Goal: Information Seeking & Learning: Learn about a topic

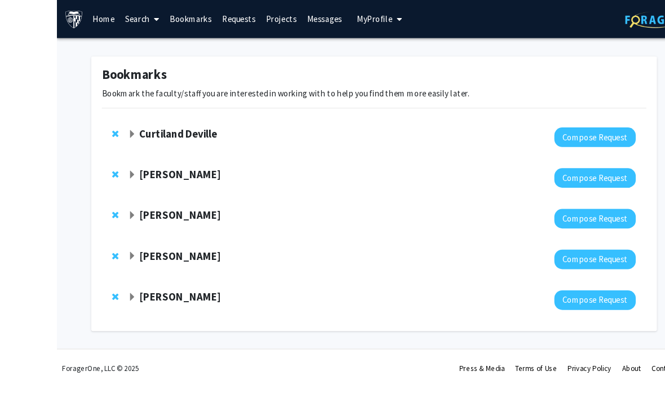
scroll to position [8, 0]
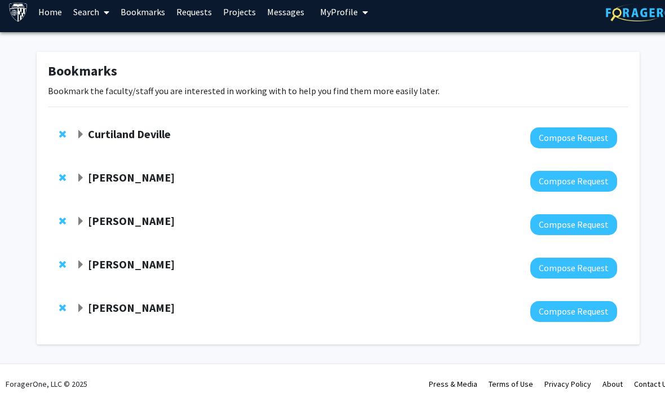
click at [138, 320] on div at bounding box center [346, 311] width 541 height 21
click at [155, 300] on strong "[PERSON_NAME]" at bounding box center [131, 307] width 87 height 14
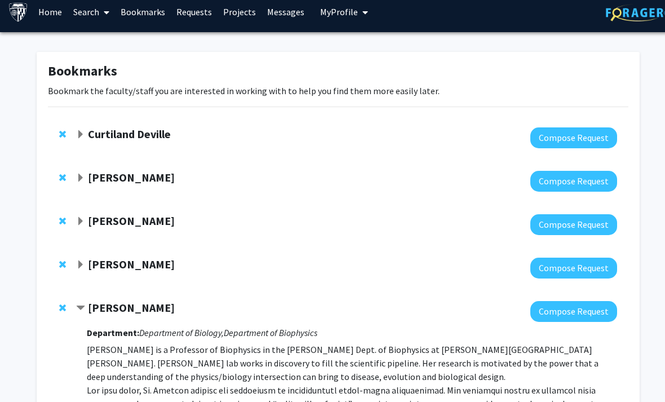
click at [123, 306] on strong "[PERSON_NAME]" at bounding box center [131, 307] width 87 height 14
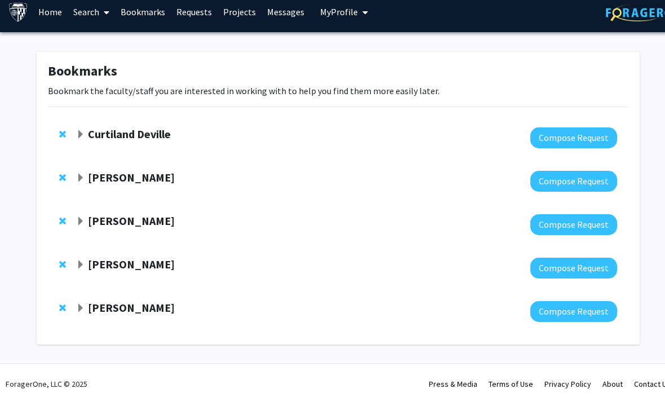
click at [140, 307] on strong "[PERSON_NAME]" at bounding box center [131, 307] width 87 height 14
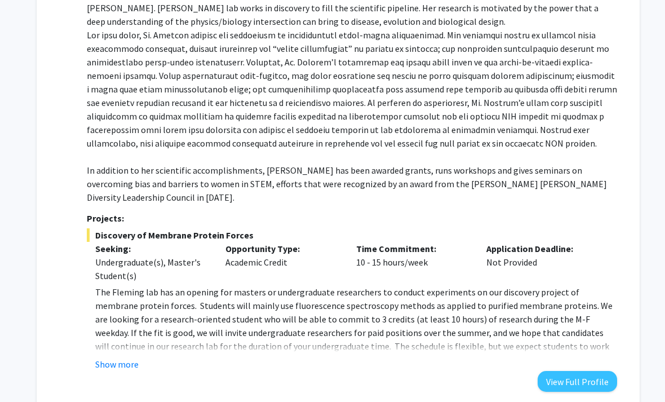
scroll to position [384, 0]
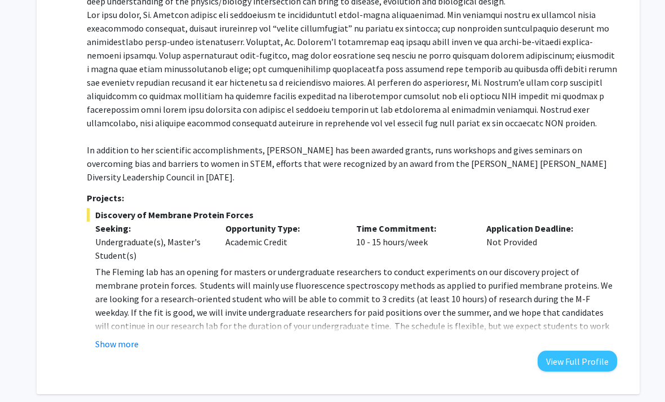
click at [130, 320] on fg-read-more "The Fleming lab has an opening for masters or undergraduate researchers to cond…" at bounding box center [352, 308] width 530 height 86
click at [135, 337] on button "Show more" at bounding box center [116, 344] width 43 height 14
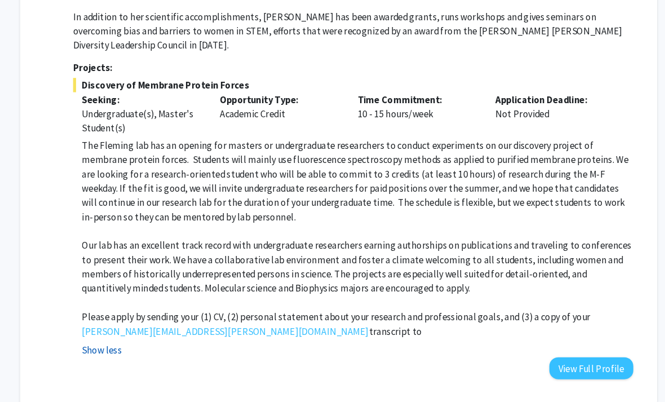
scroll to position [517, 0]
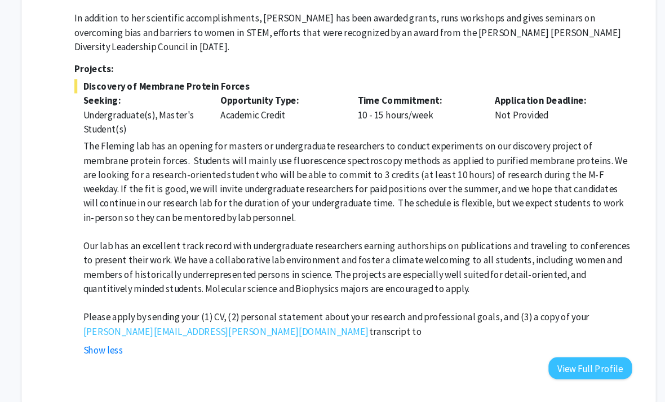
click at [343, 326] on div "Show less" at bounding box center [356, 333] width 522 height 14
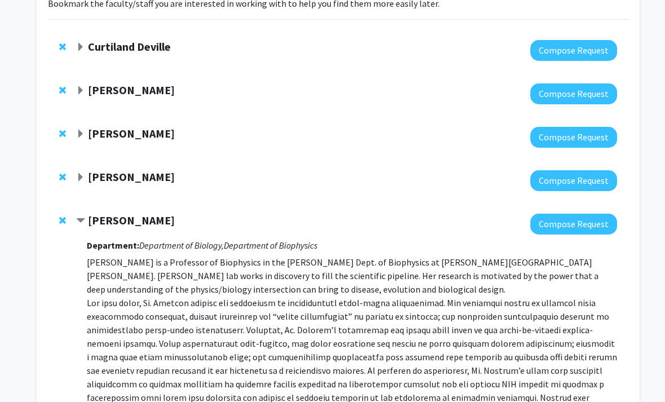
scroll to position [97, 0]
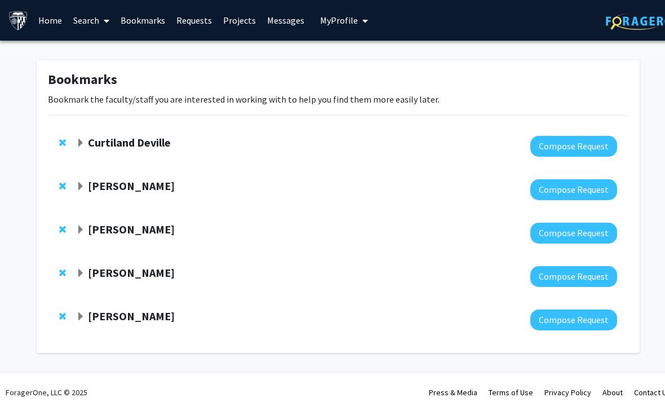
scroll to position [17, 0]
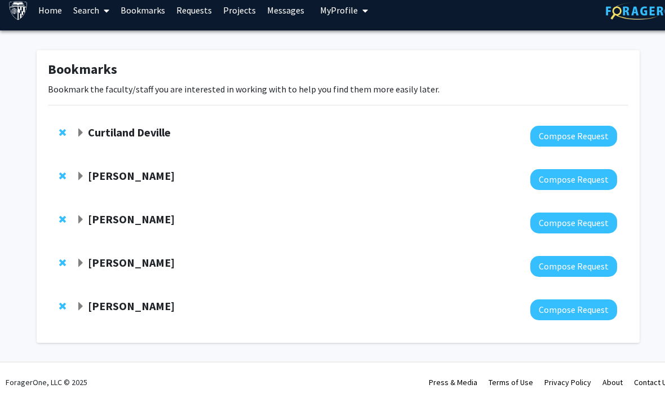
click at [122, 313] on div "[PERSON_NAME]" at bounding box center [197, 306] width 243 height 14
click at [83, 305] on span "Expand Karen Fleming Bookmark" at bounding box center [80, 306] width 9 height 9
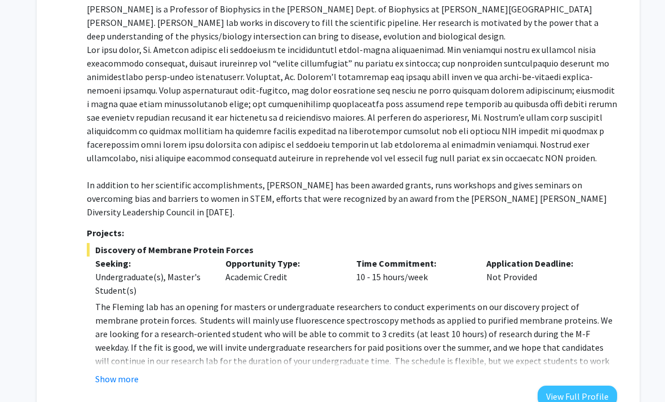
scroll to position [384, 0]
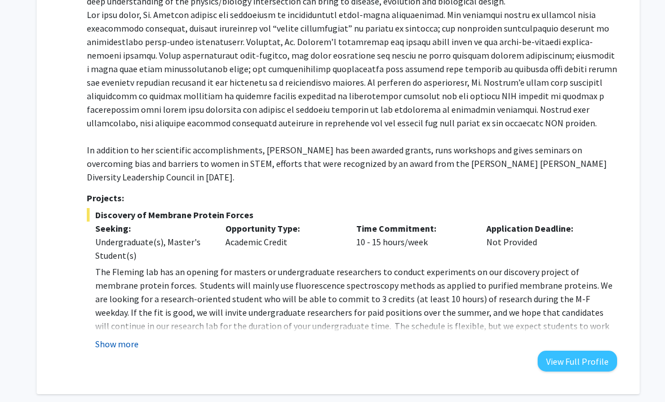
click at [127, 337] on button "Show more" at bounding box center [116, 344] width 43 height 14
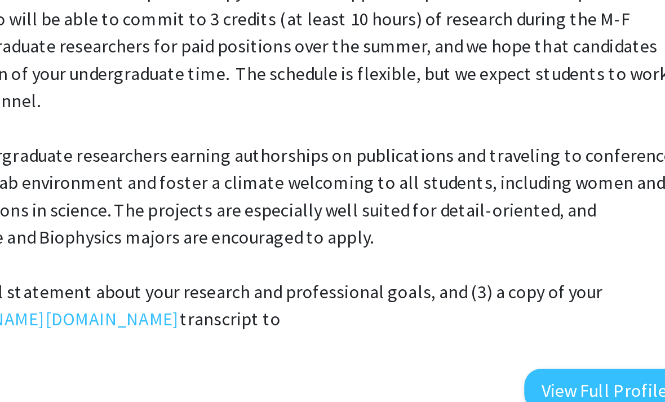
scroll to position [506, 0]
